Goal: Information Seeking & Learning: Find specific fact

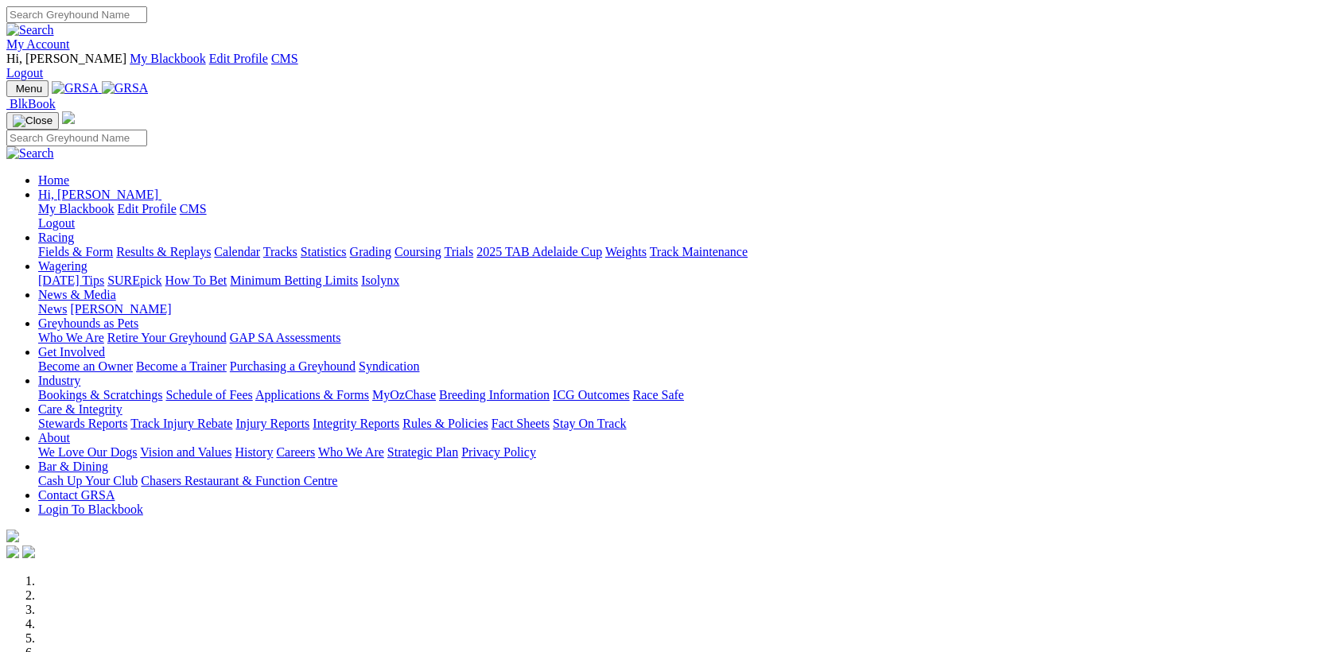
click at [74, 231] on link "Racing" at bounding box center [56, 238] width 36 height 14
click at [211, 245] on link "Results & Replays" at bounding box center [163, 252] width 95 height 14
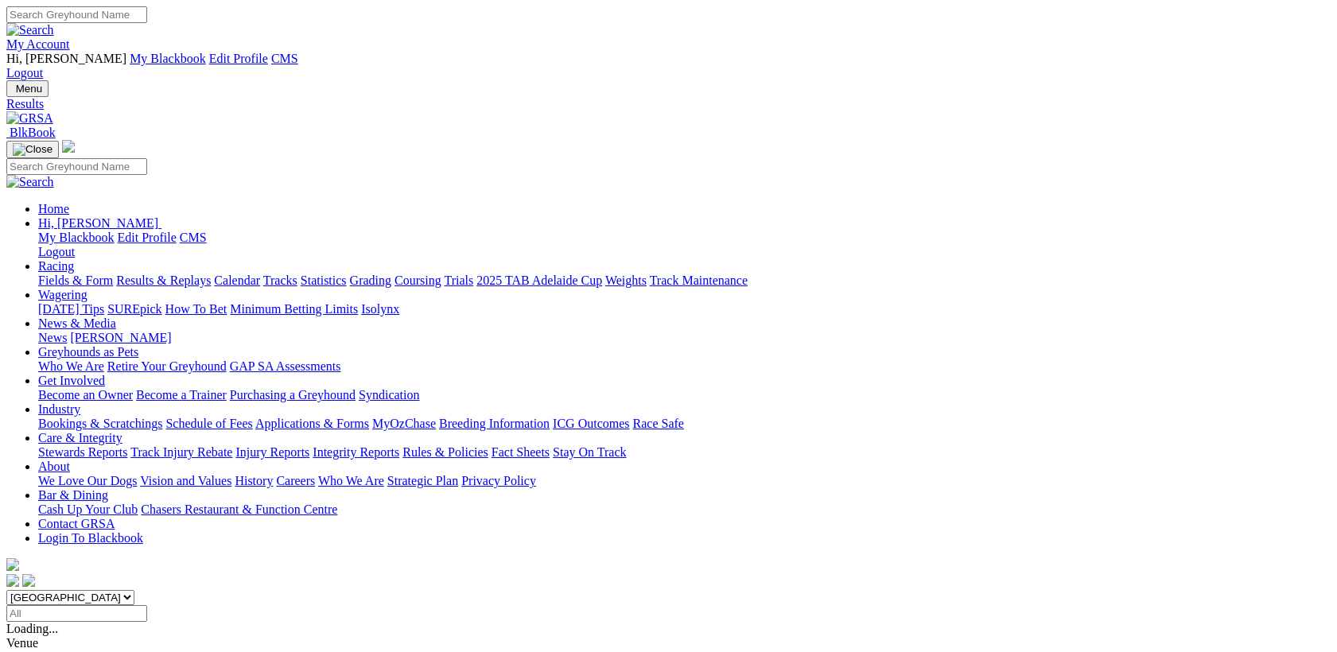
click at [147, 605] on input "Select date" at bounding box center [76, 613] width 141 height 17
type input "Tuesday, 19 Aug 2025"
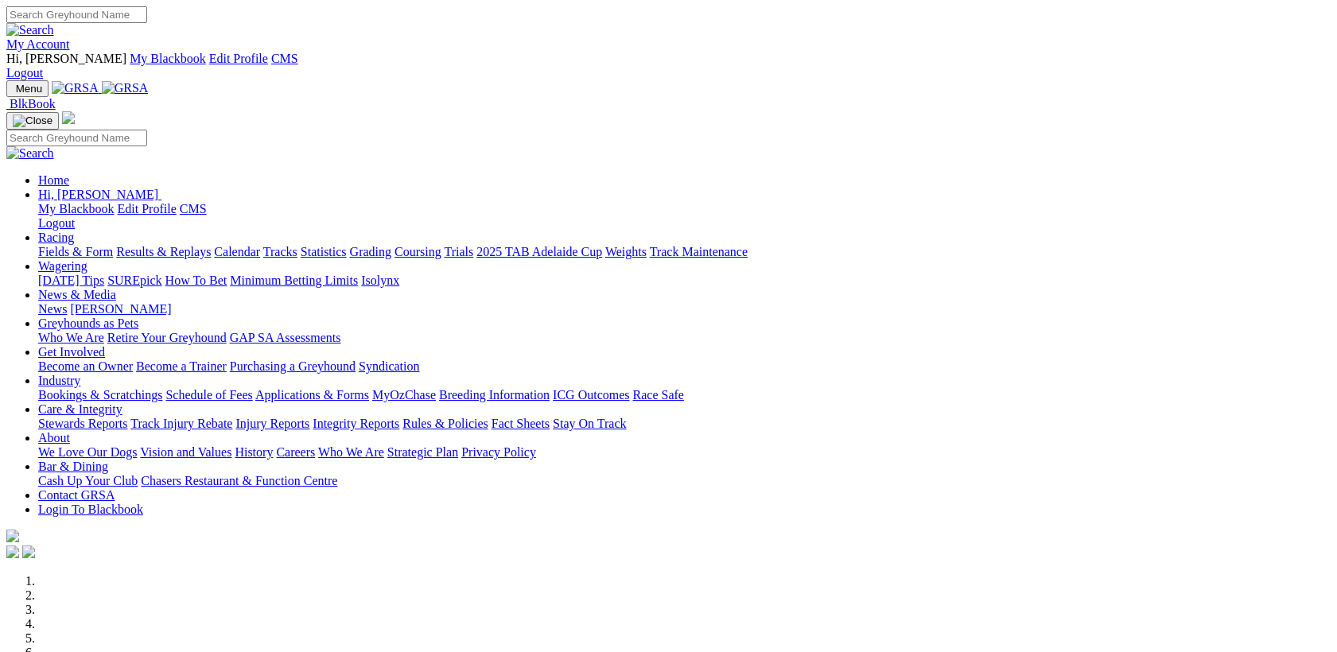
click at [74, 231] on link "Racing" at bounding box center [56, 238] width 36 height 14
click at [206, 245] on link "Results & Replays" at bounding box center [163, 252] width 95 height 14
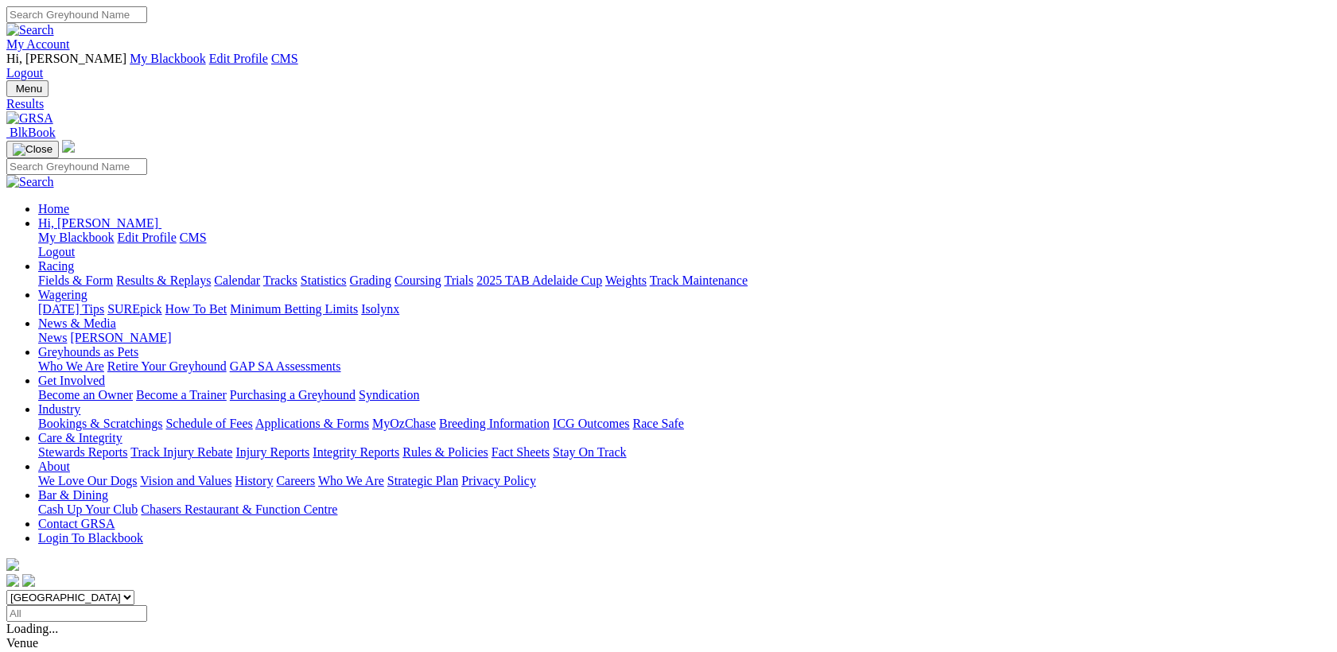
click at [134, 590] on select "[GEOGRAPHIC_DATA] [GEOGRAPHIC_DATA] [GEOGRAPHIC_DATA] [GEOGRAPHIC_DATA] [GEOGRA…" at bounding box center [70, 597] width 128 height 15
click at [147, 605] on input "Select date" at bounding box center [76, 613] width 141 height 17
type input "[DATE]"
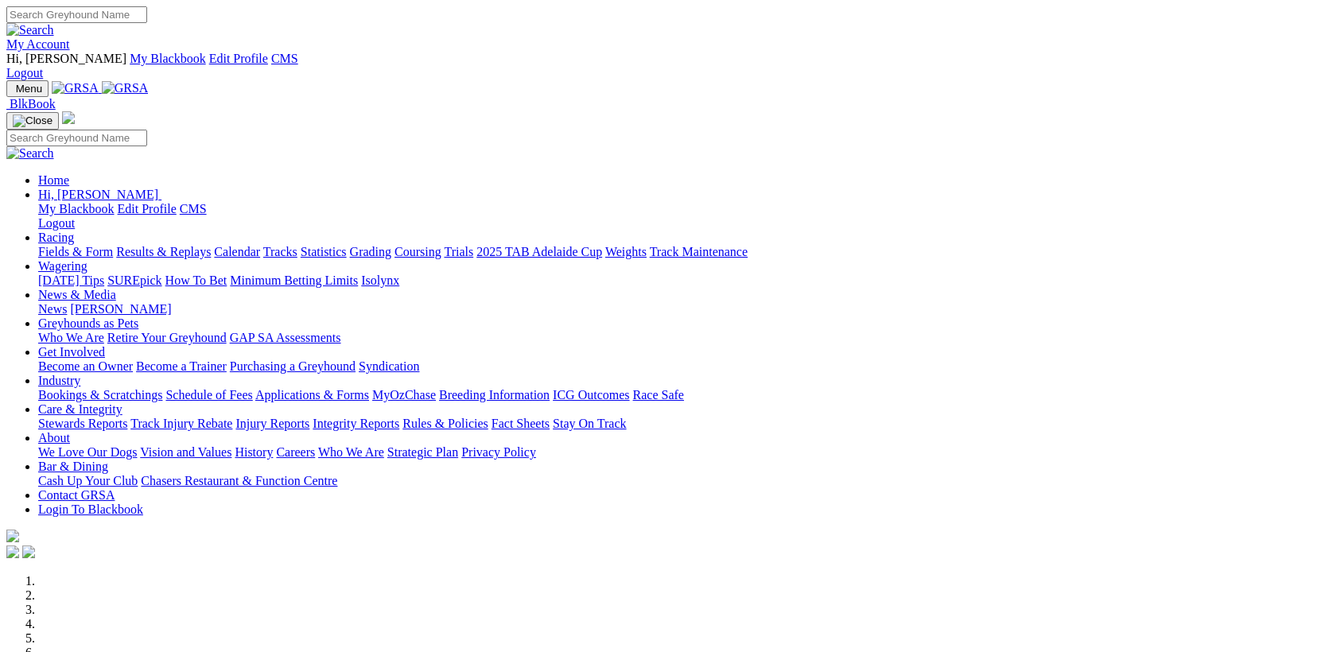
click at [147, 14] on input "Search" at bounding box center [76, 14] width 141 height 17
type input "SHADY'S ROCKET"
click at [54, 23] on img at bounding box center [30, 30] width 48 height 14
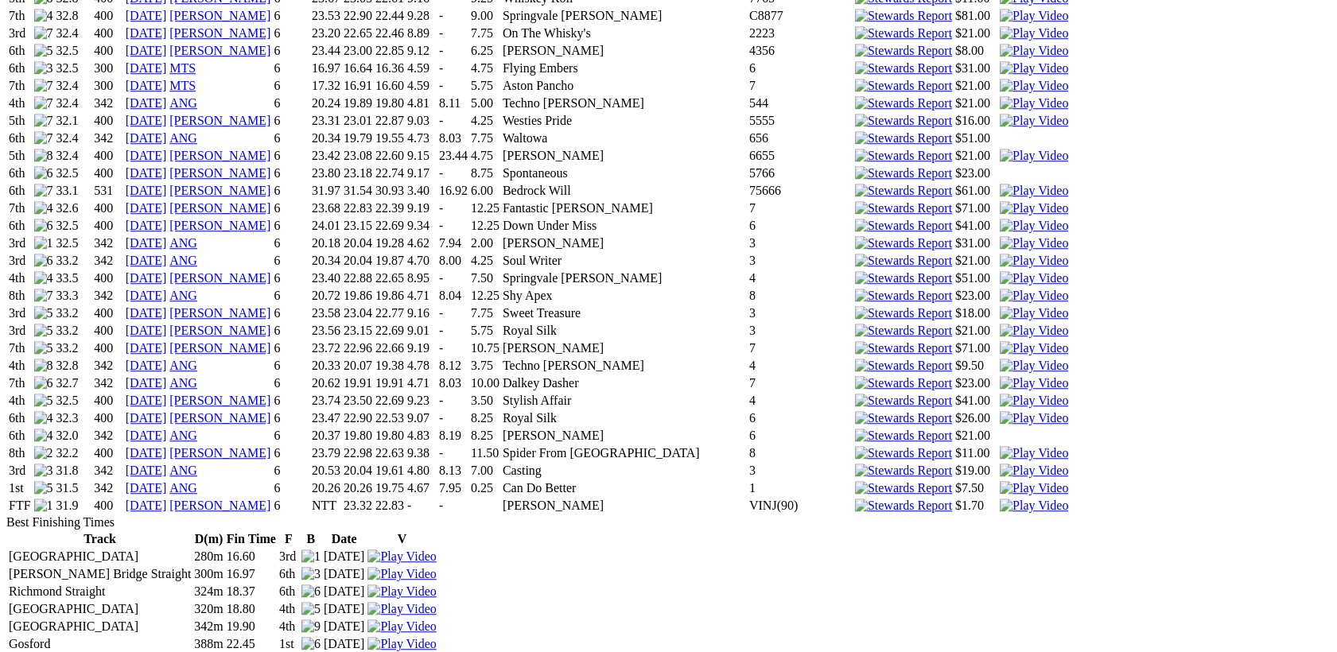
scroll to position [2603, 0]
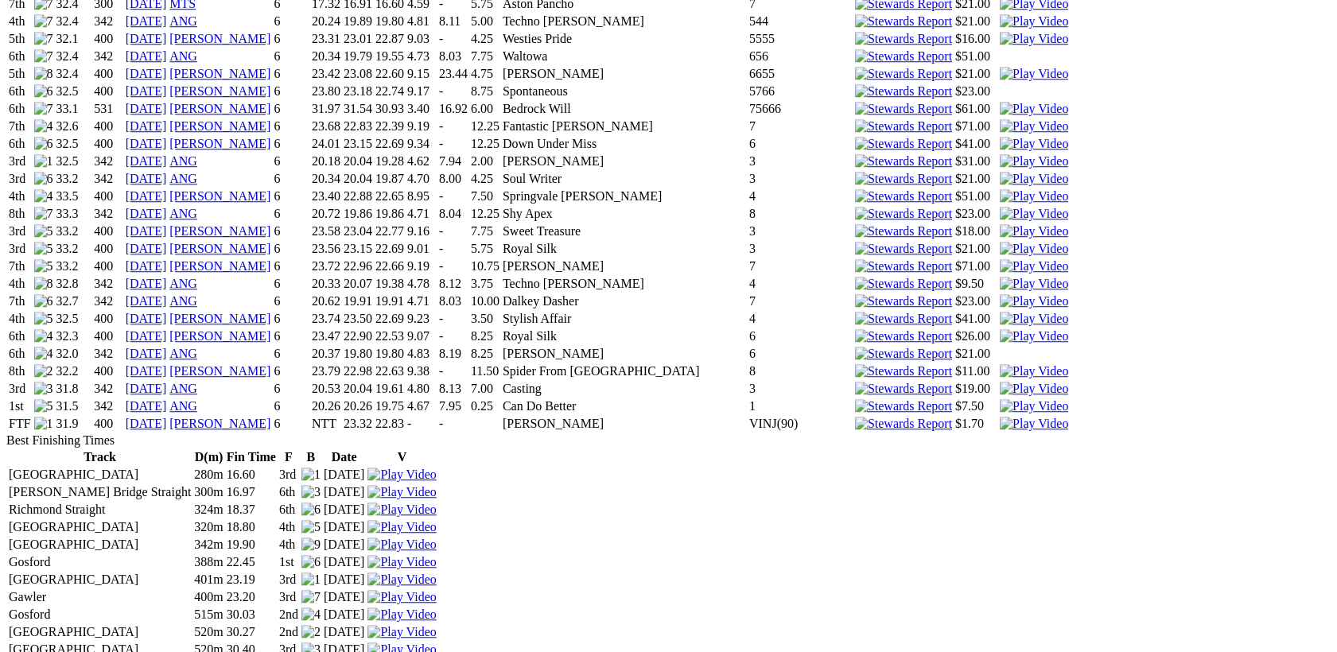
click at [1000, 414] on img at bounding box center [1034, 406] width 68 height 14
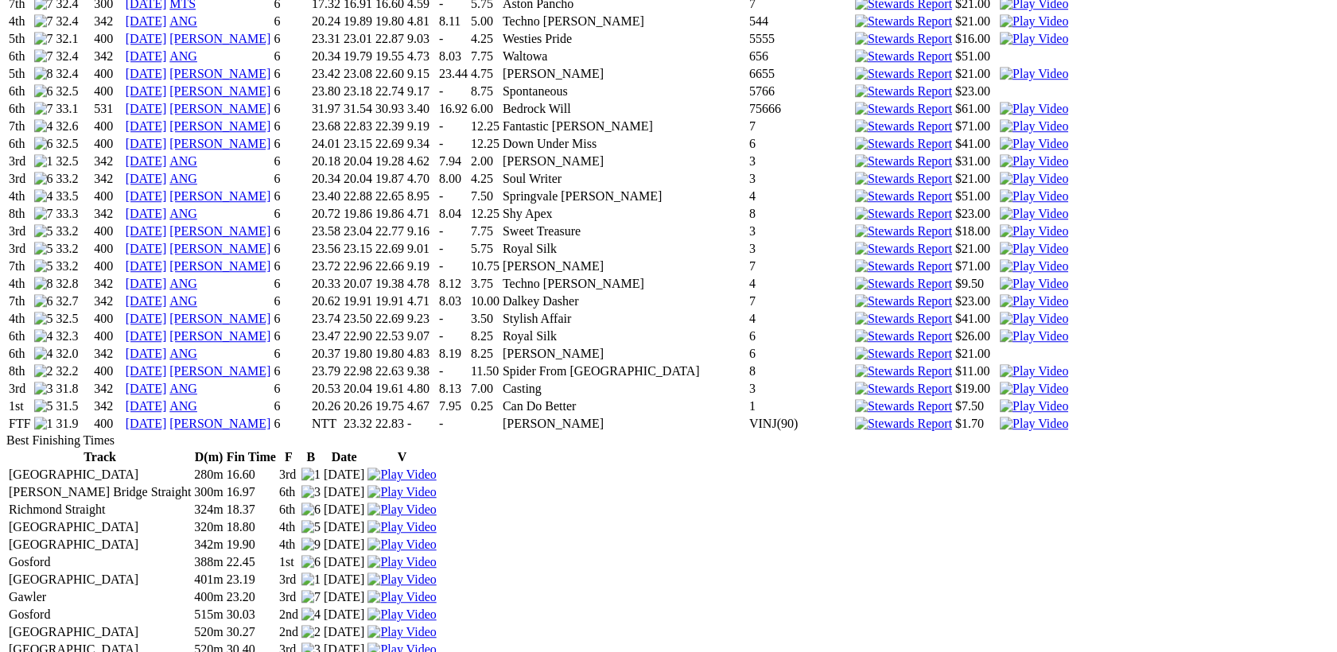
click at [167, 413] on link "16 Mar 24" at bounding box center [146, 406] width 41 height 14
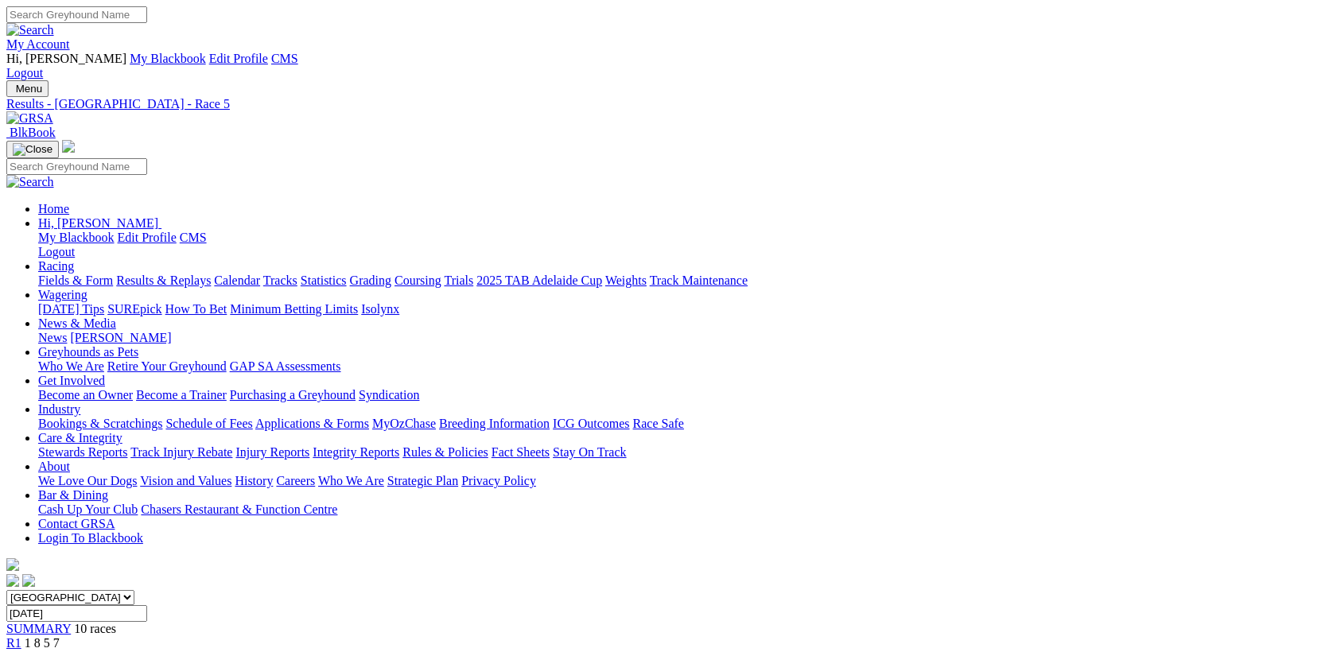
click at [147, 14] on input "Search" at bounding box center [76, 14] width 141 height 17
type input "MISTY GREY"
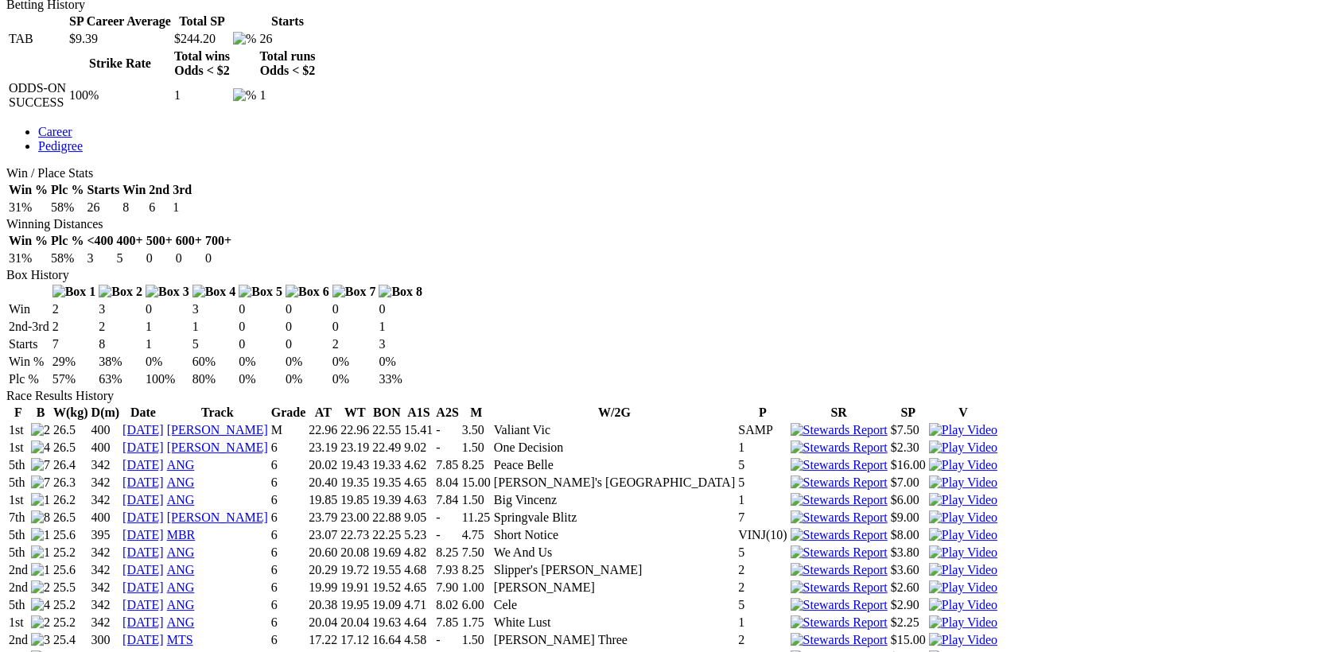
scroll to position [858, 0]
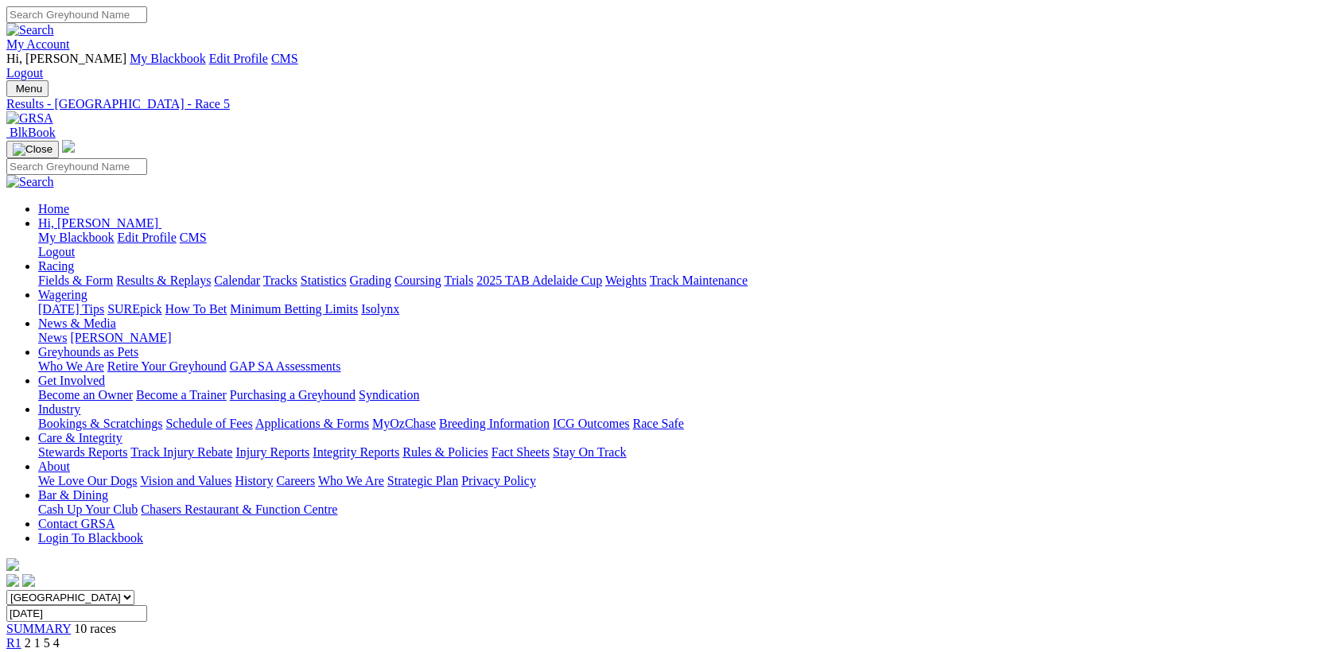
click at [147, 22] on input "Search" at bounding box center [76, 14] width 141 height 17
type input "LEONARDO GREY"
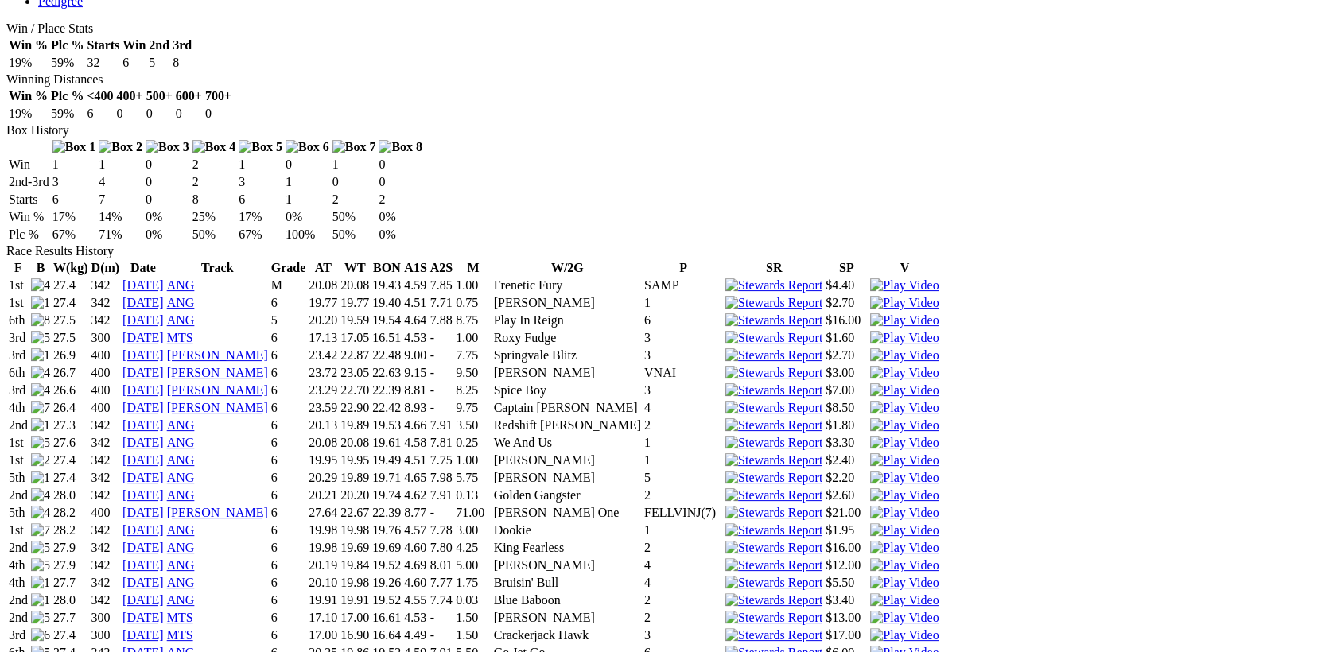
scroll to position [990, 0]
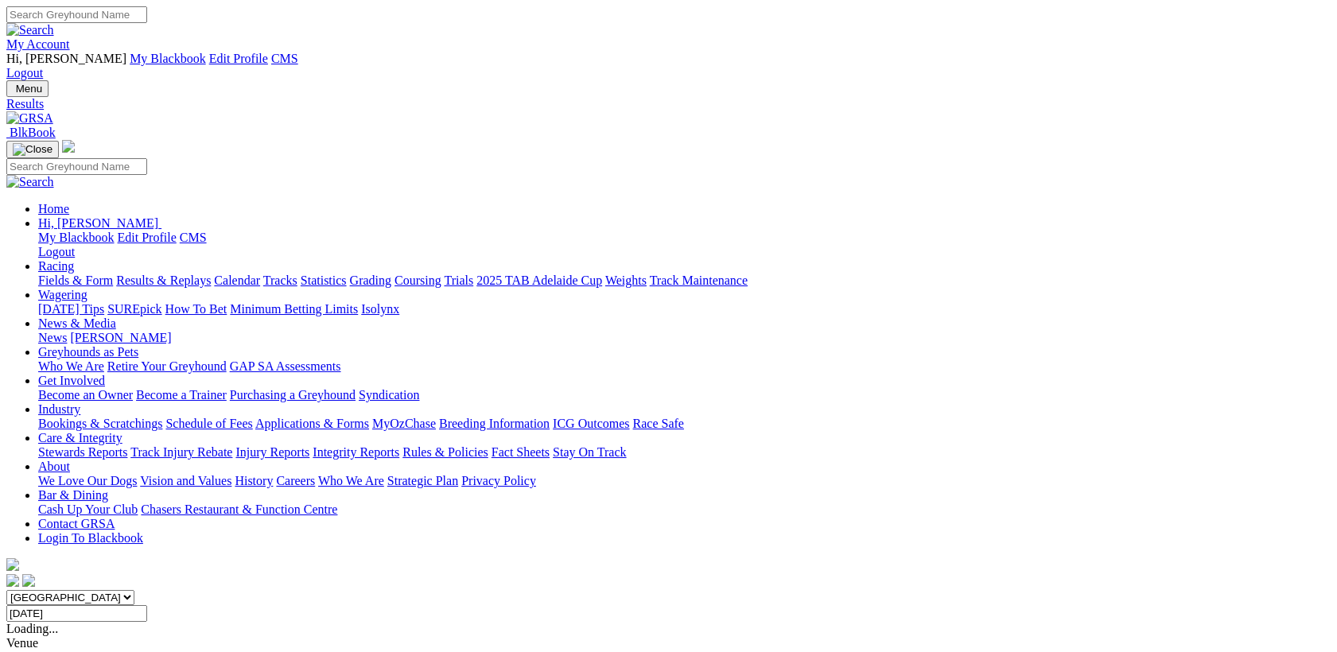
click at [147, 605] on input "[DATE]" at bounding box center [76, 613] width 141 height 17
type input "[DATE]"
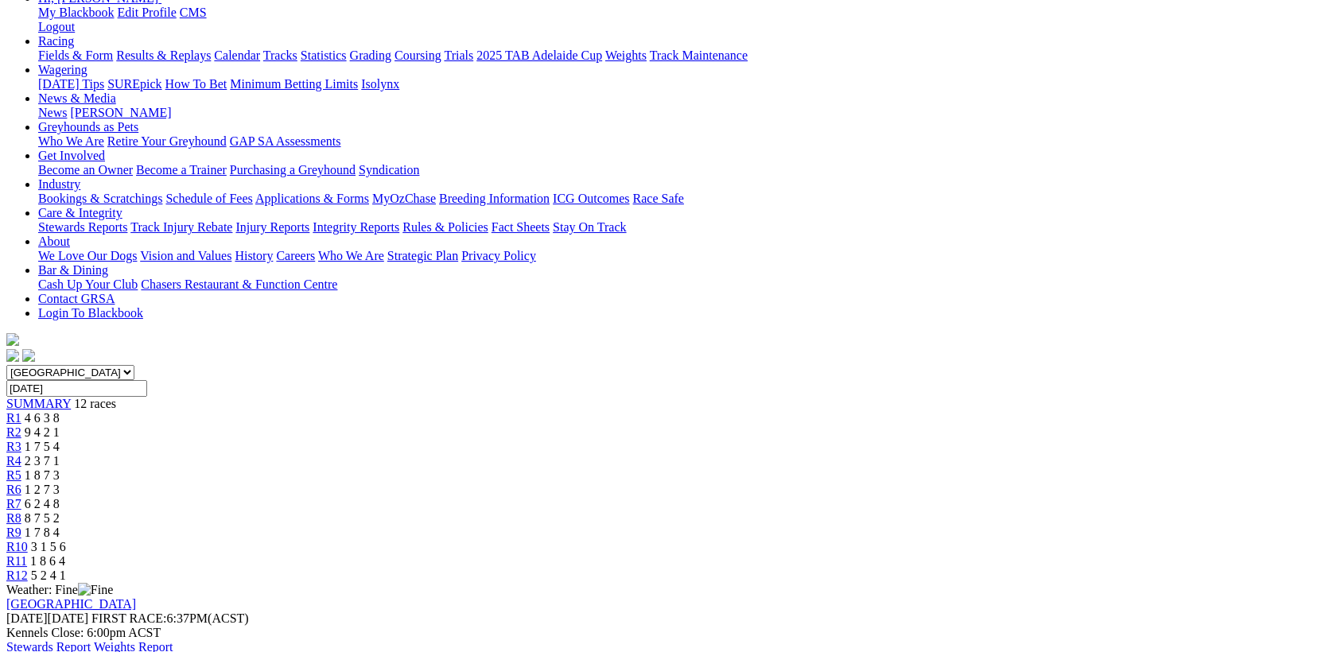
scroll to position [209, 0]
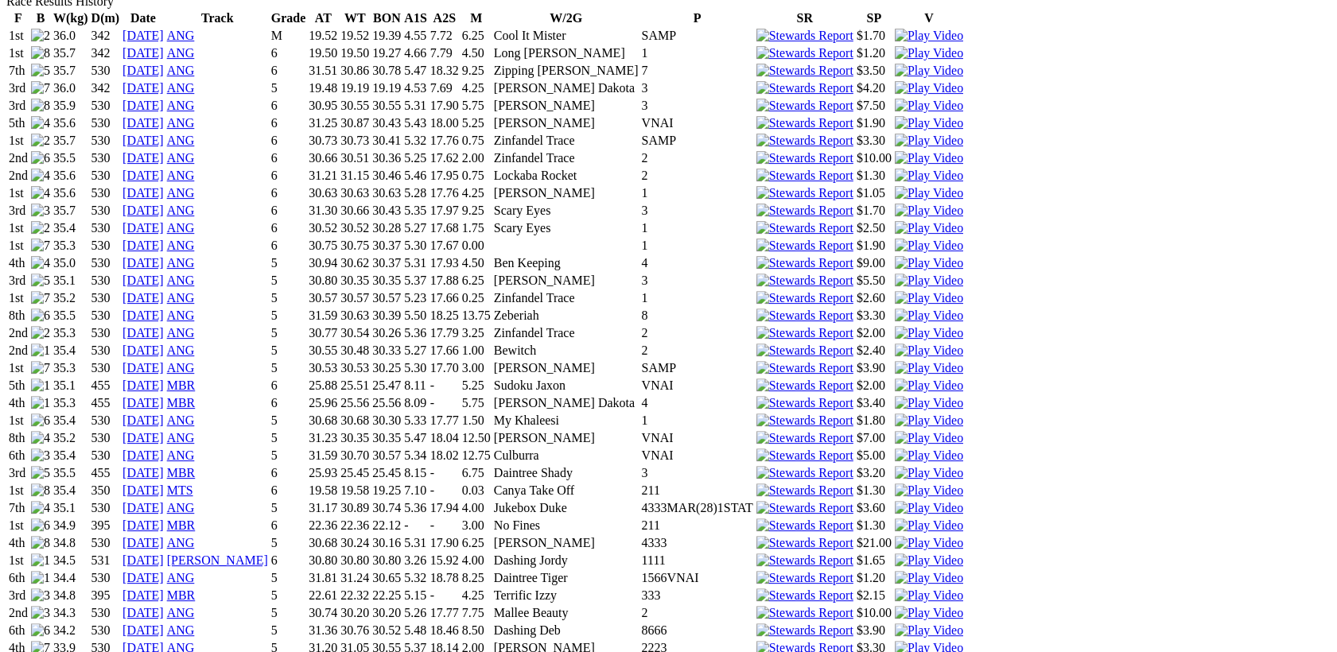
scroll to position [1237, 0]
